Goal: Task Accomplishment & Management: Use online tool/utility

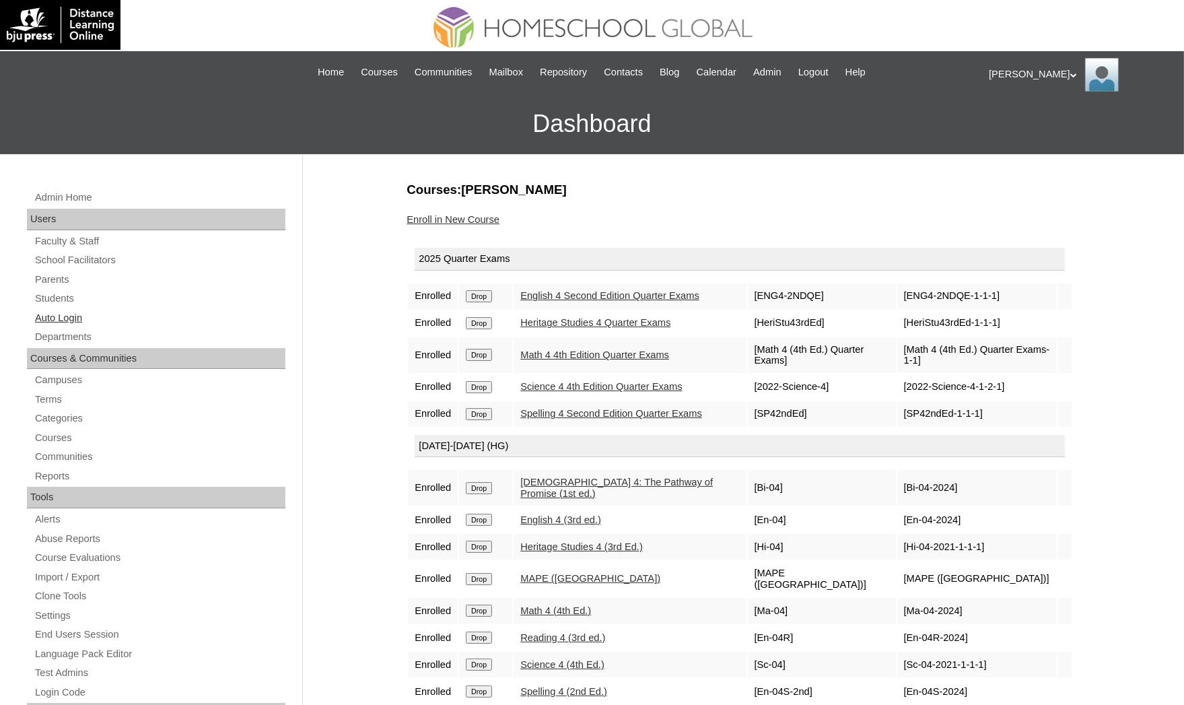
click at [102, 311] on link "Auto Login" at bounding box center [160, 318] width 252 height 17
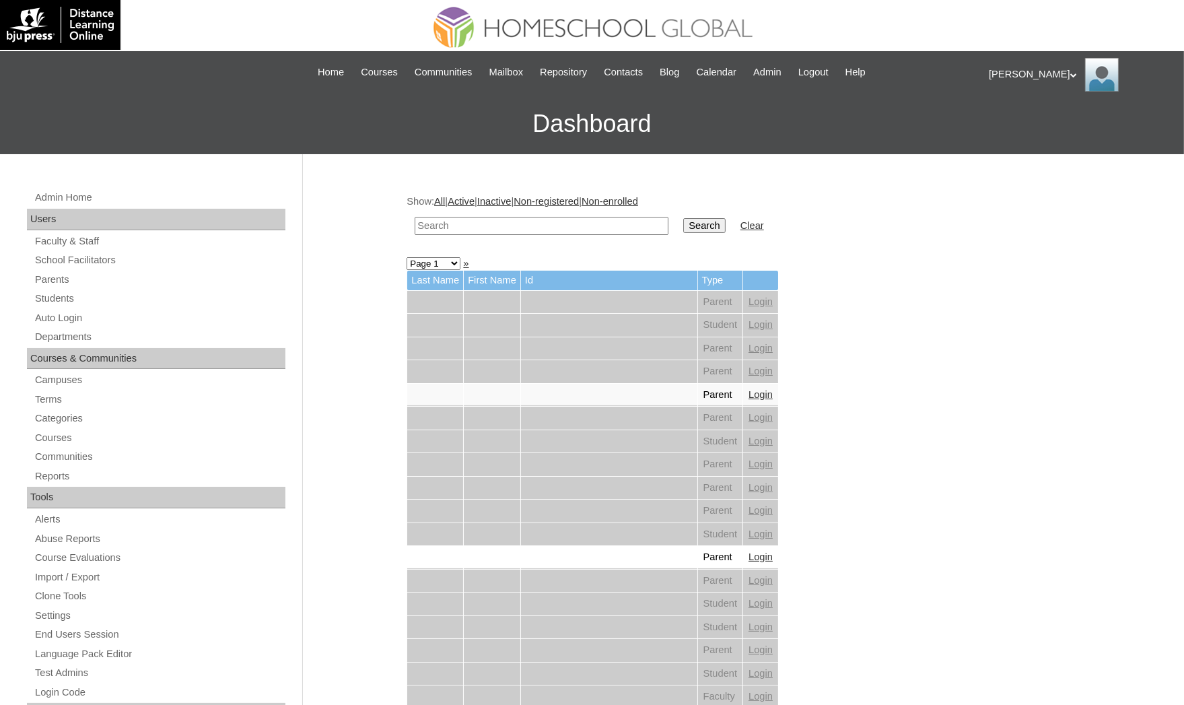
click at [523, 213] on td at bounding box center [541, 226] width 267 height 32
paste input "MHP0081-TECHPH2025"
click at [524, 217] on input "text" at bounding box center [542, 226] width 254 height 18
type input "MHP0081-TECHPH2025"
click at [683, 218] on input "Search" at bounding box center [704, 225] width 42 height 15
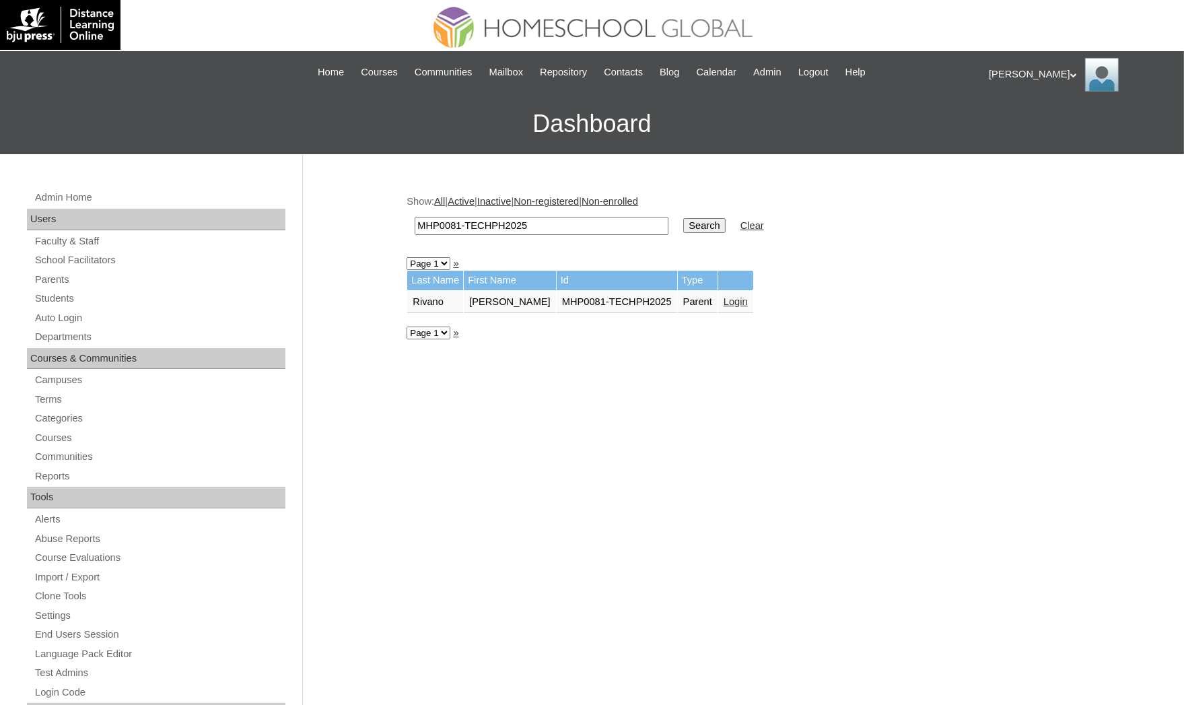
click at [724, 300] on link "Login" at bounding box center [736, 301] width 24 height 11
